Goal: Task Accomplishment & Management: Manage account settings

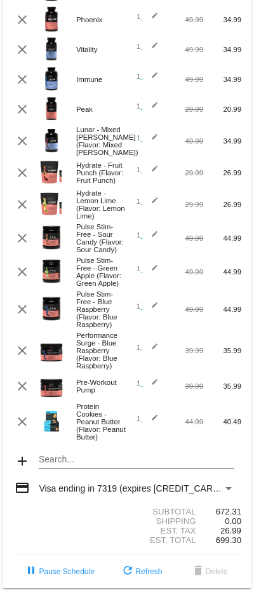
scroll to position [322, 0]
click at [69, 436] on mat-card "[DATE] [DATE] ( Change ) autorenew 19 items scheduled for Every 30 days ( Chang…" at bounding box center [127, 144] width 249 height 888
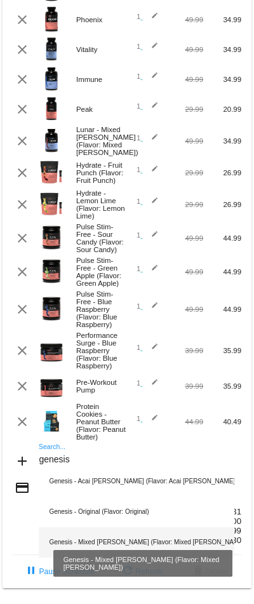
type input "genesis"
click at [69, 527] on div "Genesis - Mixed [PERSON_NAME] (Flavor: Mixed [PERSON_NAME])" at bounding box center [136, 542] width 195 height 30
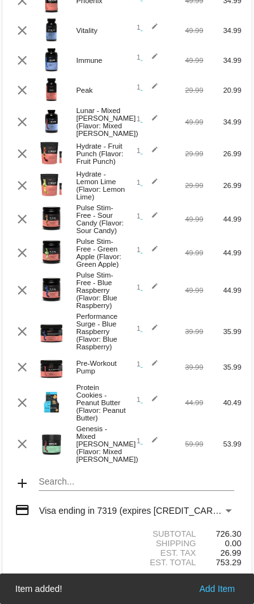
scroll to position [356, 0]
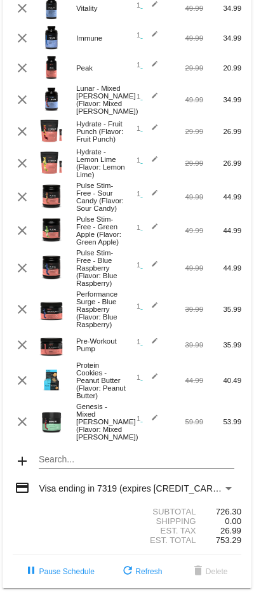
click at [57, 439] on mat-card "[DATE] [DATE] ( Change ) autorenew 20 items scheduled for Every 30 days ( Chang…" at bounding box center [127, 123] width 249 height 929
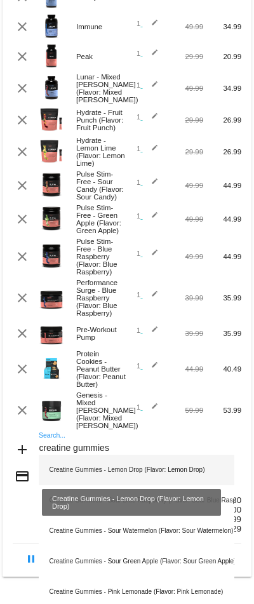
type input "creatine gummies"
click at [84, 458] on div "Creatine Gummies - Lemon Drop (Flavor: Lemon Drop)" at bounding box center [136, 470] width 195 height 30
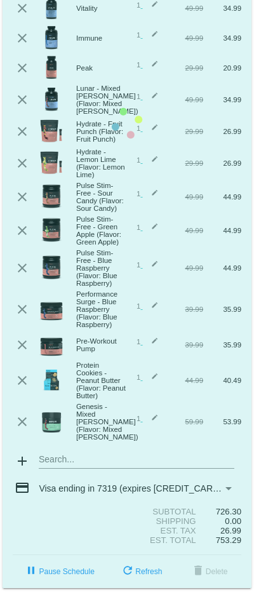
scroll to position [397, 0]
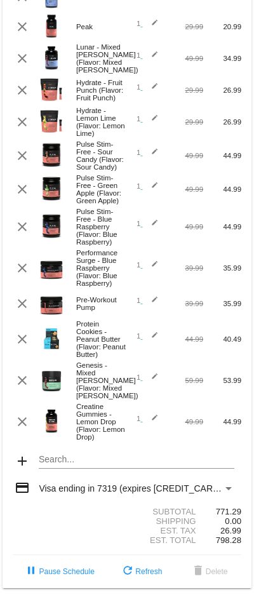
click at [81, 444] on div "Search..." at bounding box center [136, 456] width 195 height 25
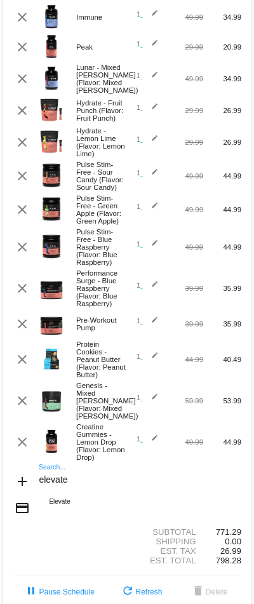
scroll to position [291, 0]
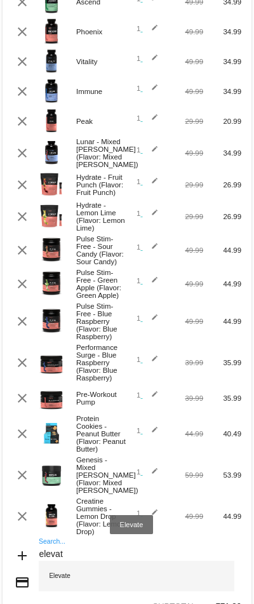
type input "elevat"
click at [77, 561] on div "Elevate" at bounding box center [136, 576] width 195 height 30
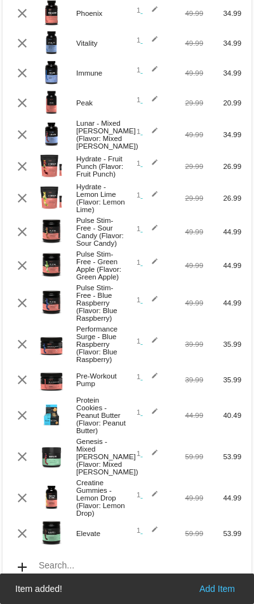
scroll to position [321, 0]
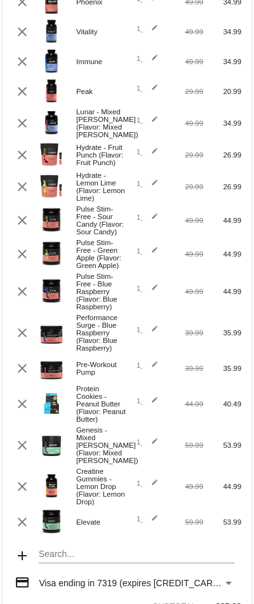
click at [53, 549] on div "Search..." at bounding box center [136, 551] width 195 height 25
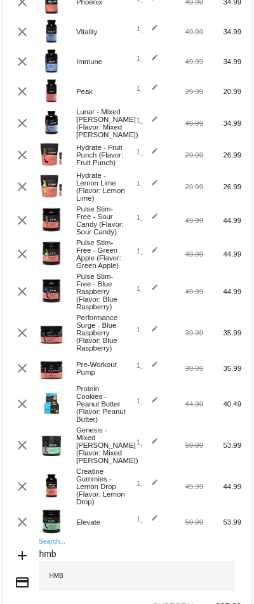
type input "hmb"
click at [69, 562] on div "HMB" at bounding box center [136, 576] width 195 height 30
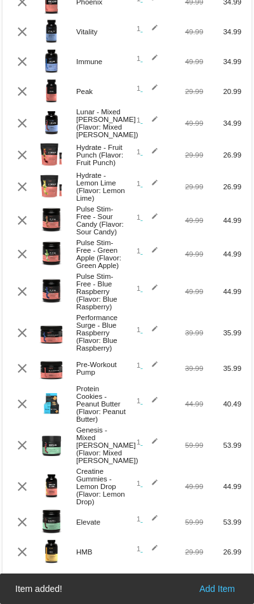
scroll to position [351, 0]
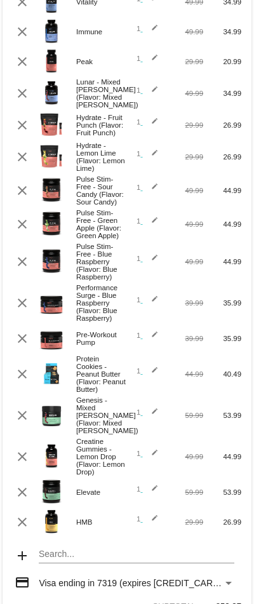
click at [66, 544] on mat-card "[DATE] [DATE] ( Change ) autorenew 23 items scheduled for Every 30 days ( Chang…" at bounding box center [127, 168] width 249 height 1030
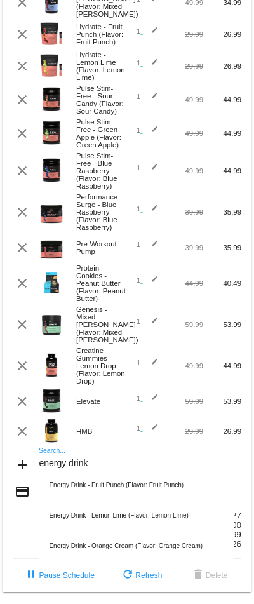
scroll to position [457, 0]
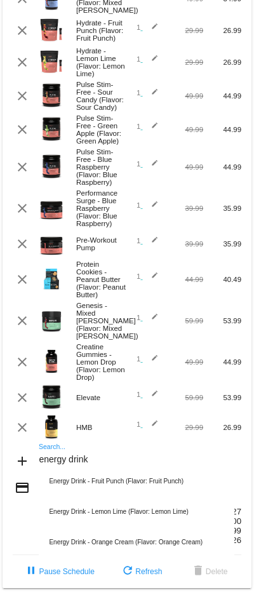
type input "energy drink"
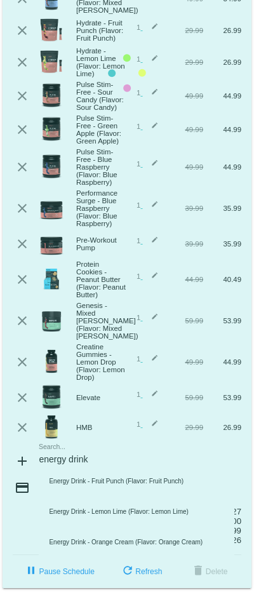
click at [100, 438] on mat-card "[DATE] [DATE] ( Change ) autorenew 23 items scheduled for Every 30 days ( Chang…" at bounding box center [127, 73] width 249 height 1030
click at [100, 455] on input "energy drink" at bounding box center [136, 460] width 195 height 10
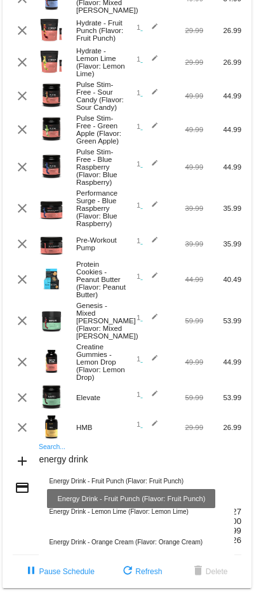
click at [102, 466] on div "Energy Drink - Fruit Punch (Flavor: Fruit Punch)" at bounding box center [136, 481] width 195 height 30
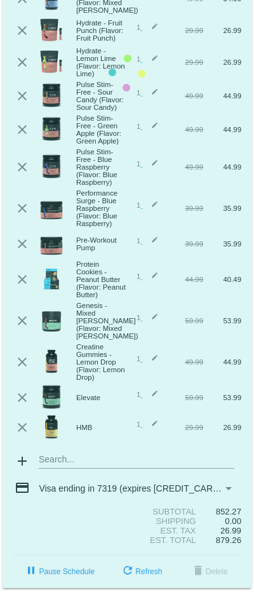
scroll to position [490, 0]
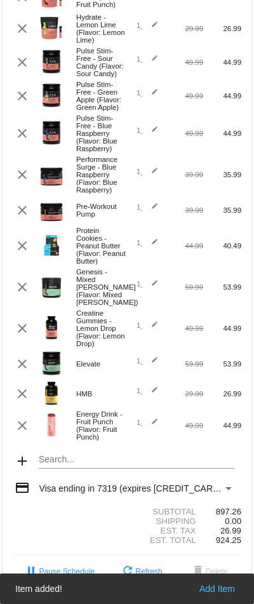
click at [60, 437] on mat-card "[DATE] [DATE] ( Change ) autorenew 24 items scheduled for Every 30 days ( Chang…" at bounding box center [127, 56] width 249 height 1064
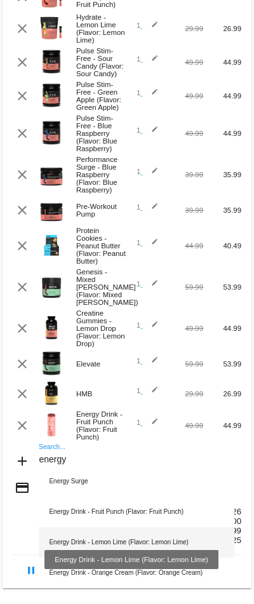
type input "energy"
click at [105, 527] on div "Energy Drink - Lemon Lime (Flavor: Lemon Lime)" at bounding box center [136, 542] width 195 height 30
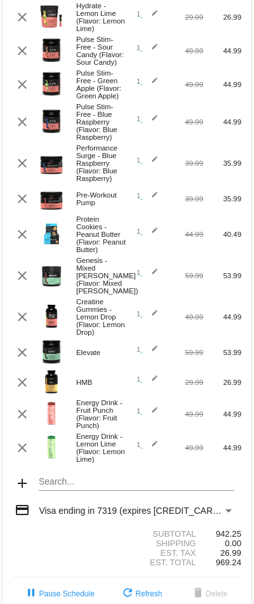
scroll to position [524, 0]
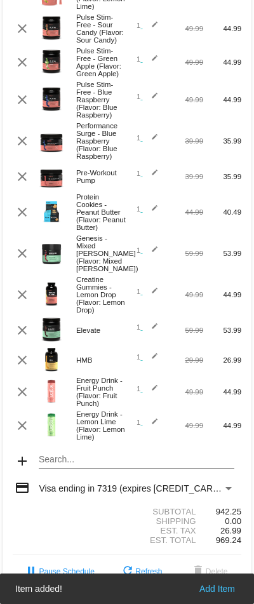
click at [57, 437] on mat-card "[DATE] [DATE] ( Change ) autorenew 25 items scheduled for Every 30 days ( Chang…" at bounding box center [127, 40] width 249 height 1098
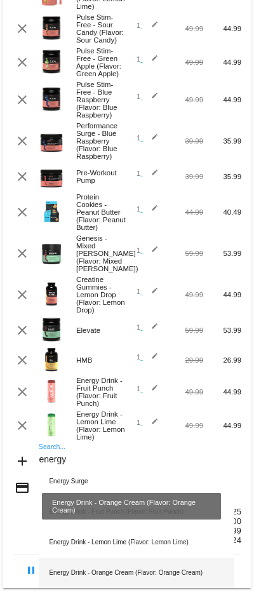
type input "energy"
click at [73, 558] on div "Energy Drink - Orange Cream (Flavor: Orange Cream)" at bounding box center [136, 573] width 195 height 30
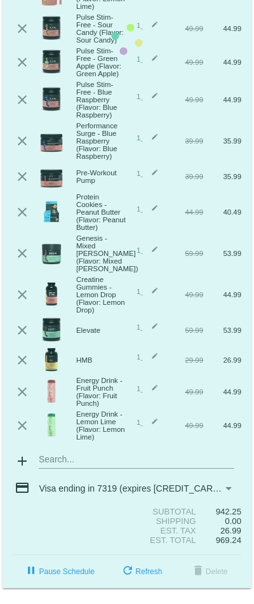
scroll to position [565, 0]
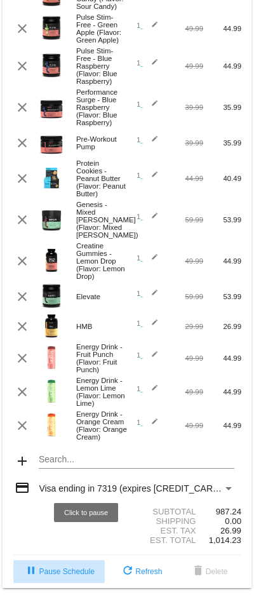
click at [74, 567] on span "pause Pause Schedule" at bounding box center [59, 571] width 71 height 9
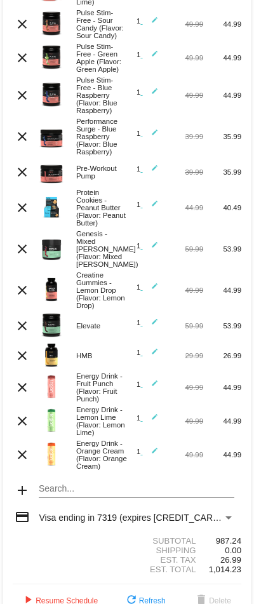
scroll to position [529, 0]
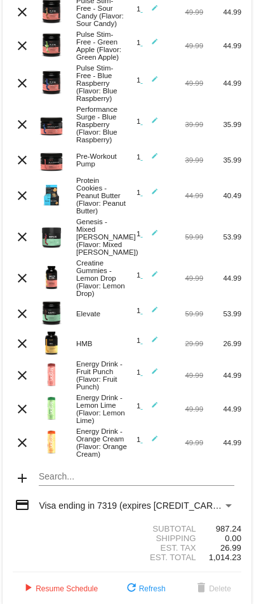
click at [149, 368] on mat-icon "edit" at bounding box center [150, 375] width 15 height 15
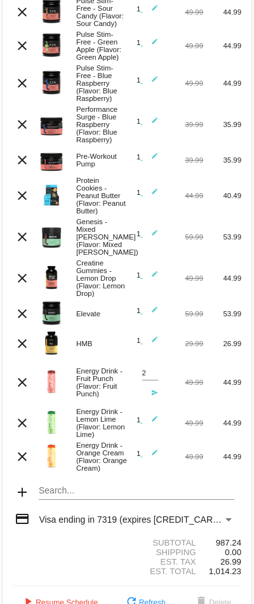
type input "2"
click at [147, 369] on input "2" at bounding box center [150, 373] width 16 height 8
click at [147, 389] on mat-icon "send" at bounding box center [150, 396] width 15 height 15
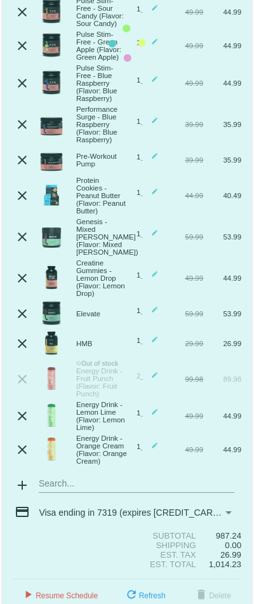
scroll to position [522, 0]
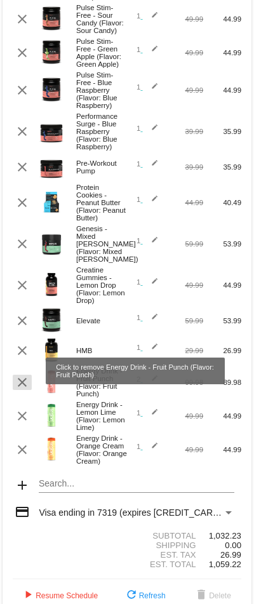
click at [24, 375] on mat-icon "clear" at bounding box center [22, 382] width 15 height 15
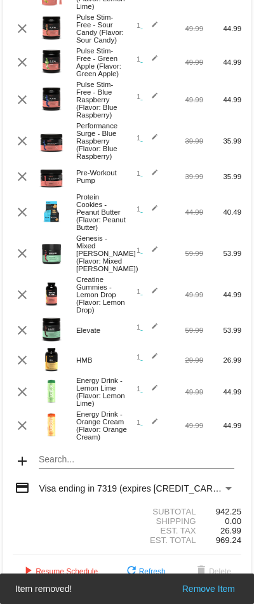
scroll to position [489, 0]
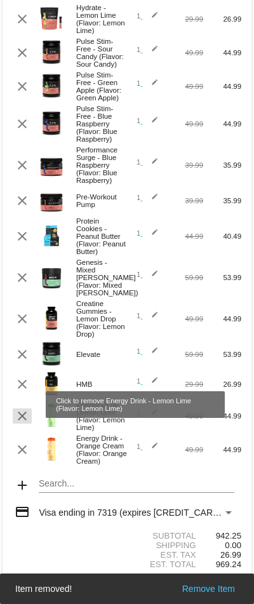
click at [22, 408] on mat-icon "clear" at bounding box center [22, 415] width 15 height 15
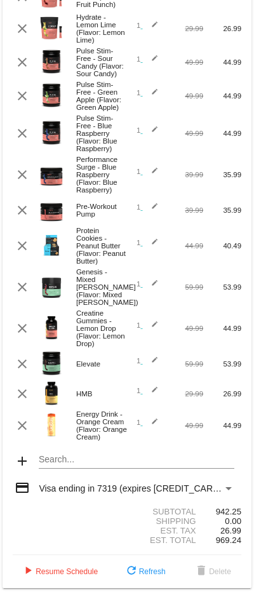
scroll to position [455, 0]
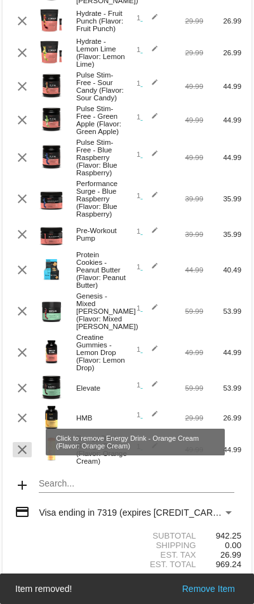
click at [22, 443] on mat-icon "clear" at bounding box center [22, 449] width 15 height 15
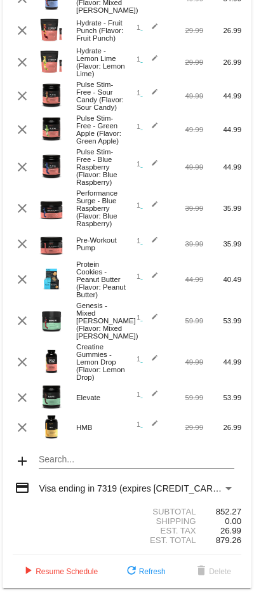
scroll to position [414, 0]
